Goal: Information Seeking & Learning: Learn about a topic

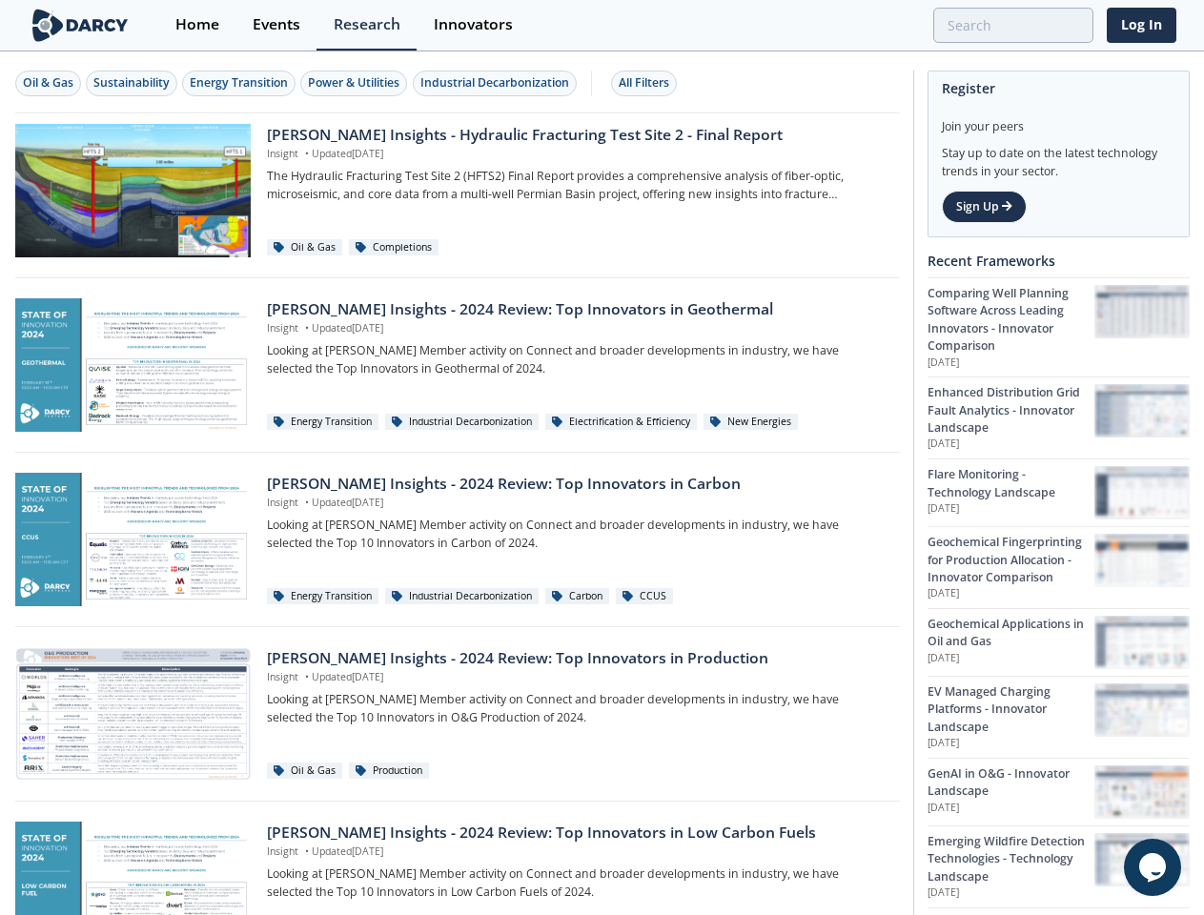
click at [49, 83] on div "Oil & Gas" at bounding box center [48, 82] width 51 height 17
click at [133, 83] on div "Sustainability" at bounding box center [131, 82] width 76 height 17
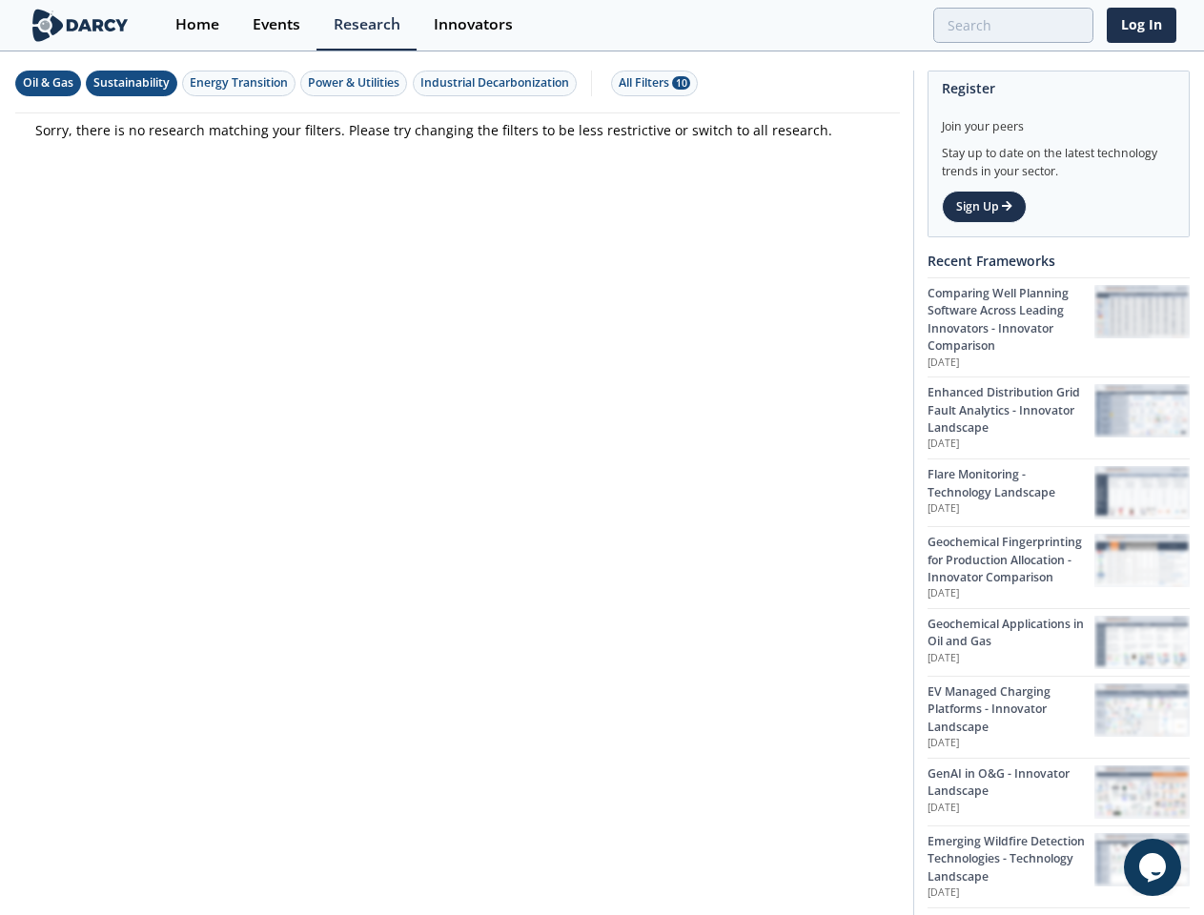
click at [240, 83] on div "Energy Transition" at bounding box center [239, 82] width 98 height 17
